Goal: Transaction & Acquisition: Subscribe to service/newsletter

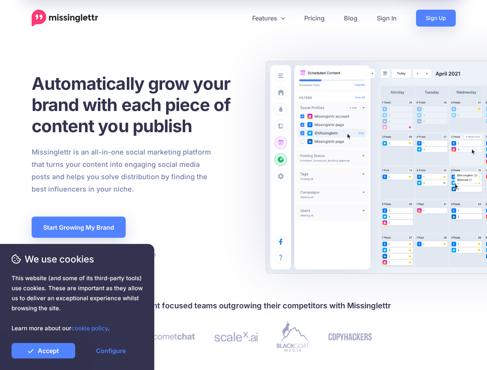
click at [243, 185] on div "Missinglettr is an all-in-one social marketing platform that turns your content…" at bounding box center [140, 170] width 229 height 49
click at [240, 18] on icon at bounding box center [241, 18] width 4 height 4
click at [268, 18] on link "Features" at bounding box center [268, 18] width 52 height 17
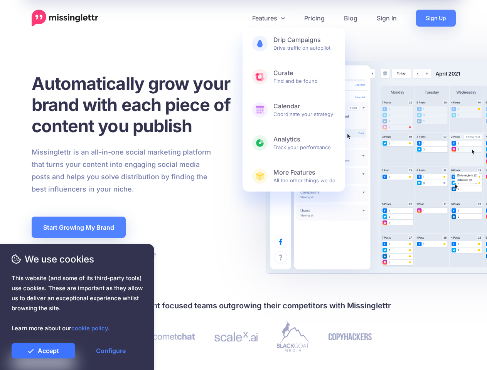
click at [43, 351] on link "Accept" at bounding box center [44, 350] width 64 height 15
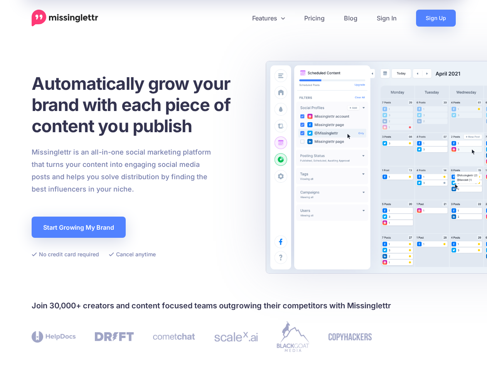
click at [111, 351] on link "Configure" at bounding box center [111, 350] width 64 height 15
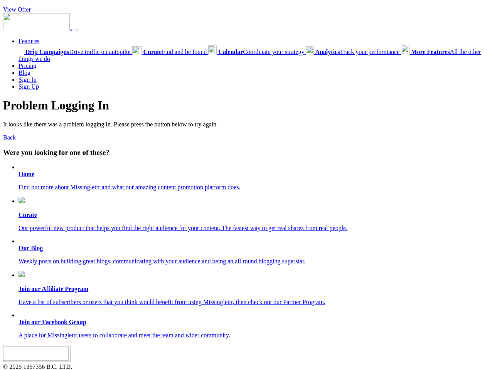
click at [17, 9] on link "View Offer" at bounding box center [17, 9] width 28 height 7
click at [29, 41] on link "Features" at bounding box center [29, 41] width 21 height 7
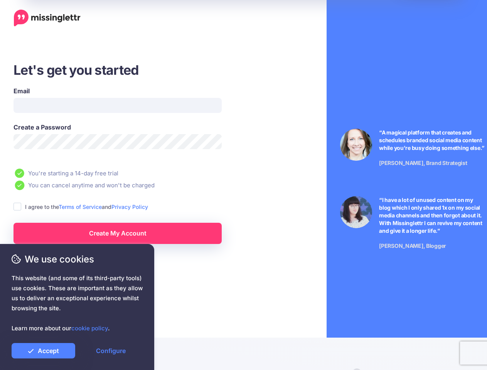
click at [243, 185] on li "You can cancel anytime and won't be charged" at bounding box center [139, 185] width 252 height 10
click at [17, 207] on ins at bounding box center [17, 207] width 8 height 8
click at [118, 233] on link "Create My Account" at bounding box center [117, 233] width 208 height 21
click at [43, 351] on link "Accept" at bounding box center [44, 350] width 64 height 15
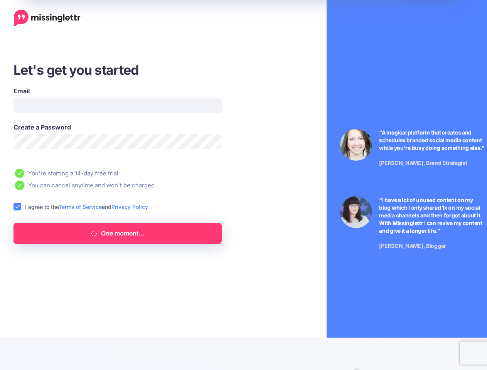
click at [111, 351] on link "Configure" at bounding box center [111, 350] width 64 height 15
